Goal: Task Accomplishment & Management: Use online tool/utility

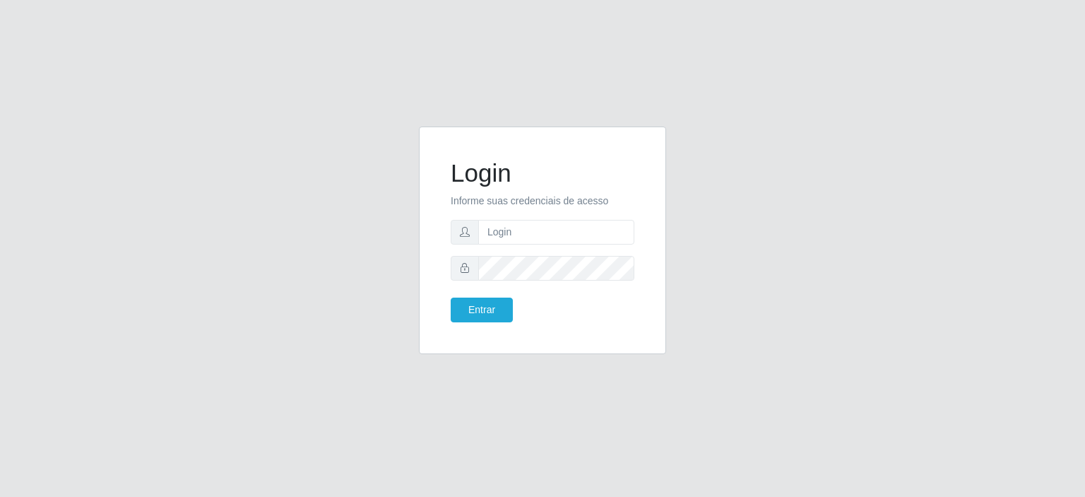
click at [528, 223] on input "text" at bounding box center [556, 232] width 156 height 25
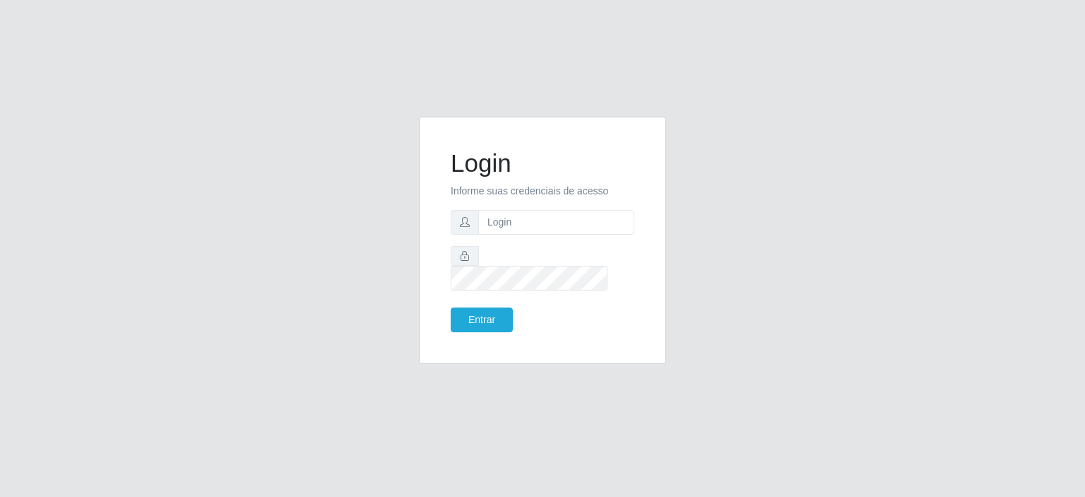
type input "[EMAIL_ADDRESS][PERSON_NAME][DOMAIN_NAME]"
click at [451, 307] on button "Entrar" at bounding box center [482, 319] width 62 height 25
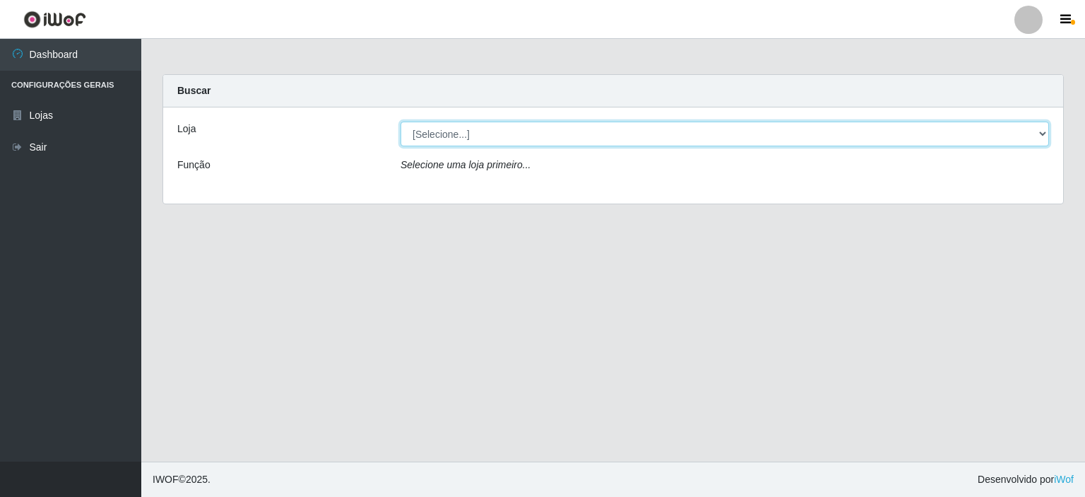
drag, startPoint x: 1037, startPoint y: 139, endPoint x: 985, endPoint y: 144, distance: 52.6
click at [1037, 139] on select "[Selecione...] Corte Fácil - Unidade Planalto" at bounding box center [725, 134] width 649 height 25
select select "202"
click at [401, 122] on select "[Selecione...] Corte Fácil - Unidade Planalto" at bounding box center [725, 134] width 649 height 25
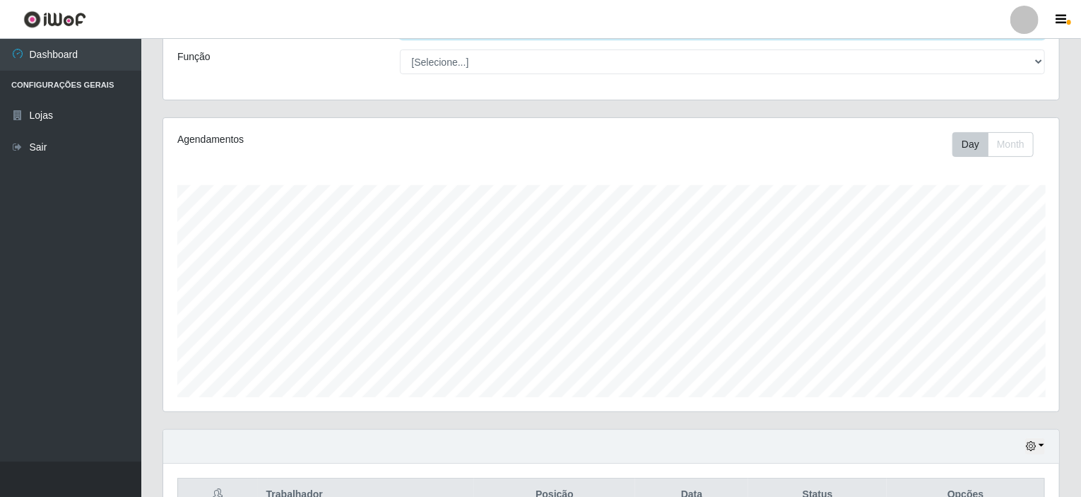
scroll to position [187, 0]
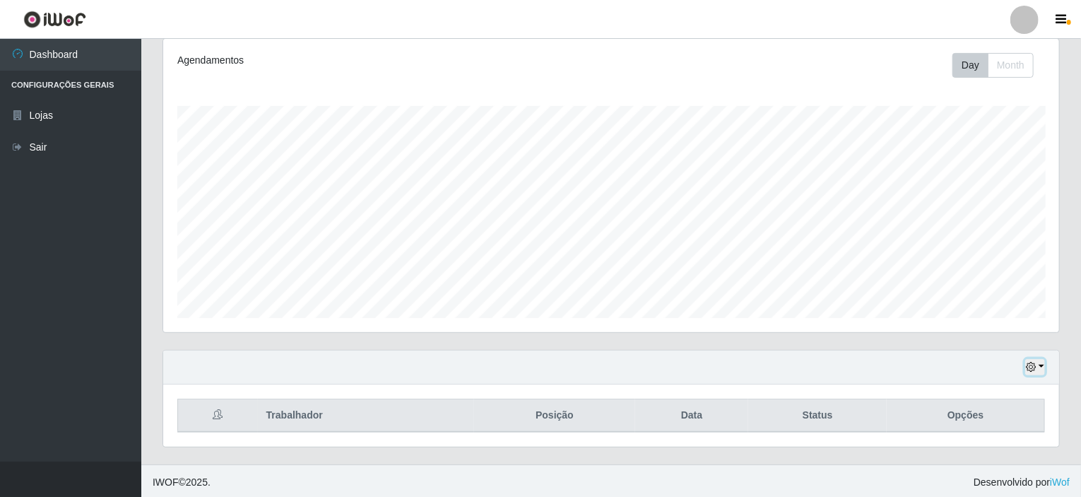
click at [1042, 359] on button "button" at bounding box center [1035, 367] width 20 height 16
click at [981, 307] on button "1 Semana" at bounding box center [989, 315] width 112 height 30
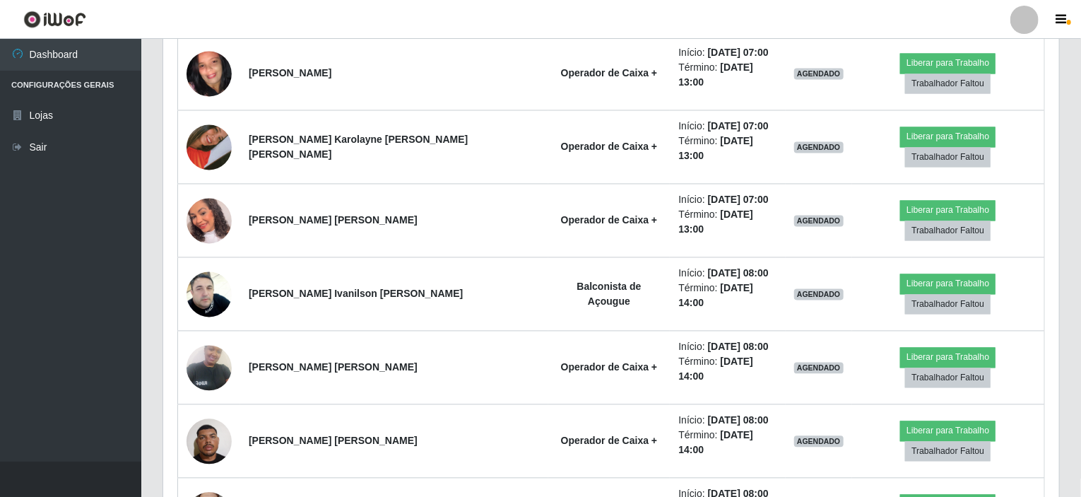
scroll to position [964, 0]
